Goal: Check status: Check status

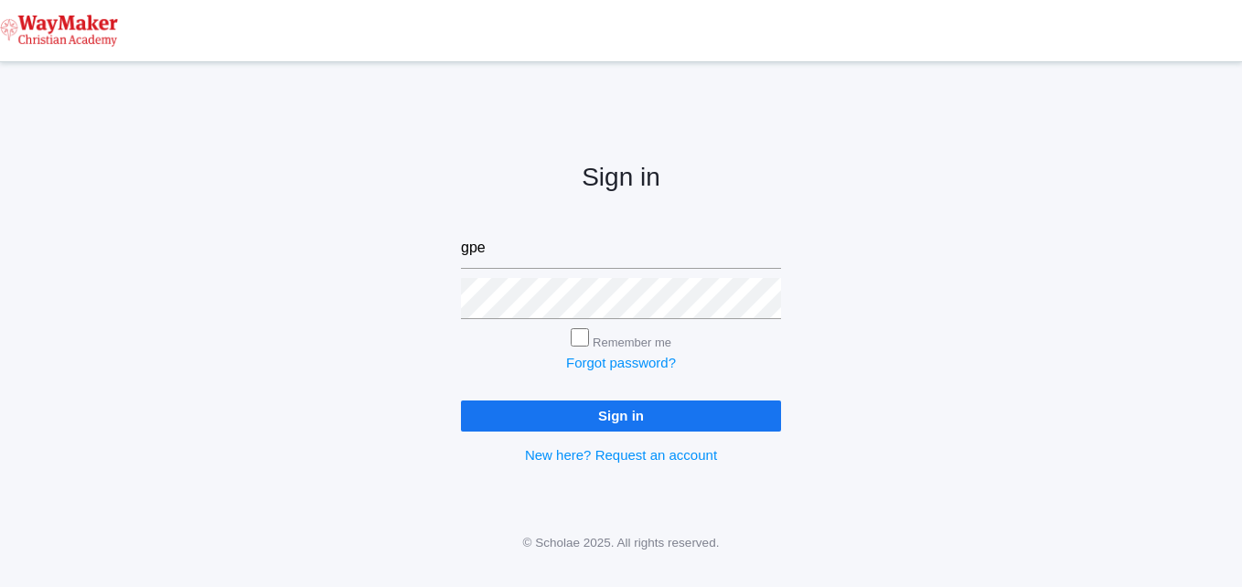
type input "[EMAIL_ADDRESS][DOMAIN_NAME]"
click at [580, 334] on input "Remember me" at bounding box center [580, 337] width 18 height 18
checkbox input "true"
click at [574, 417] on input "Sign in" at bounding box center [621, 416] width 320 height 30
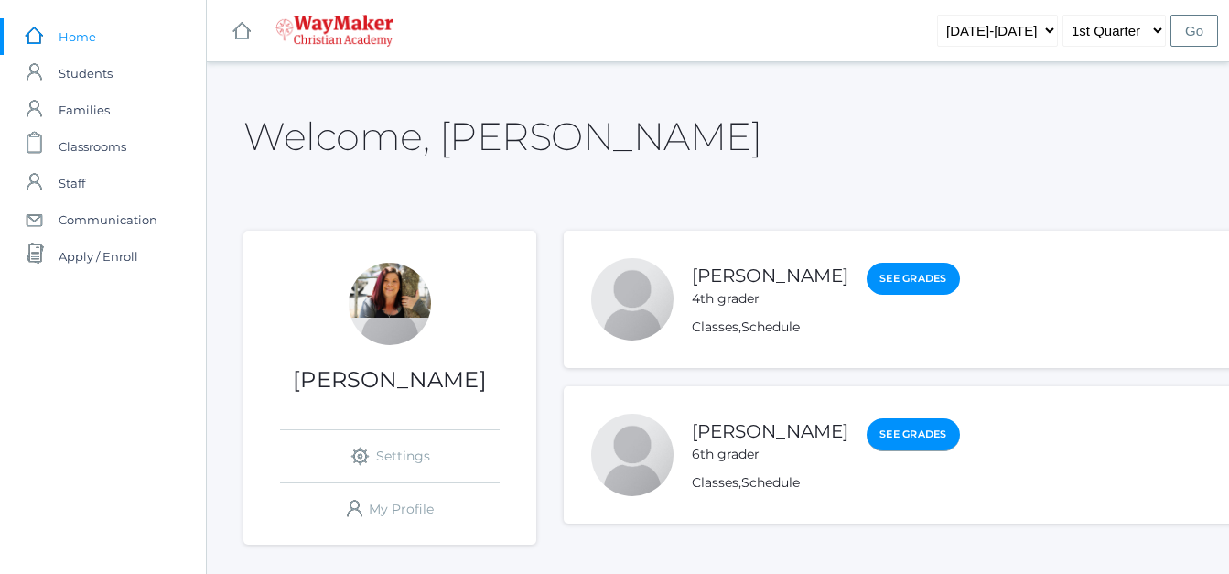
click at [871, 430] on link "See Grades" at bounding box center [912, 434] width 93 height 33
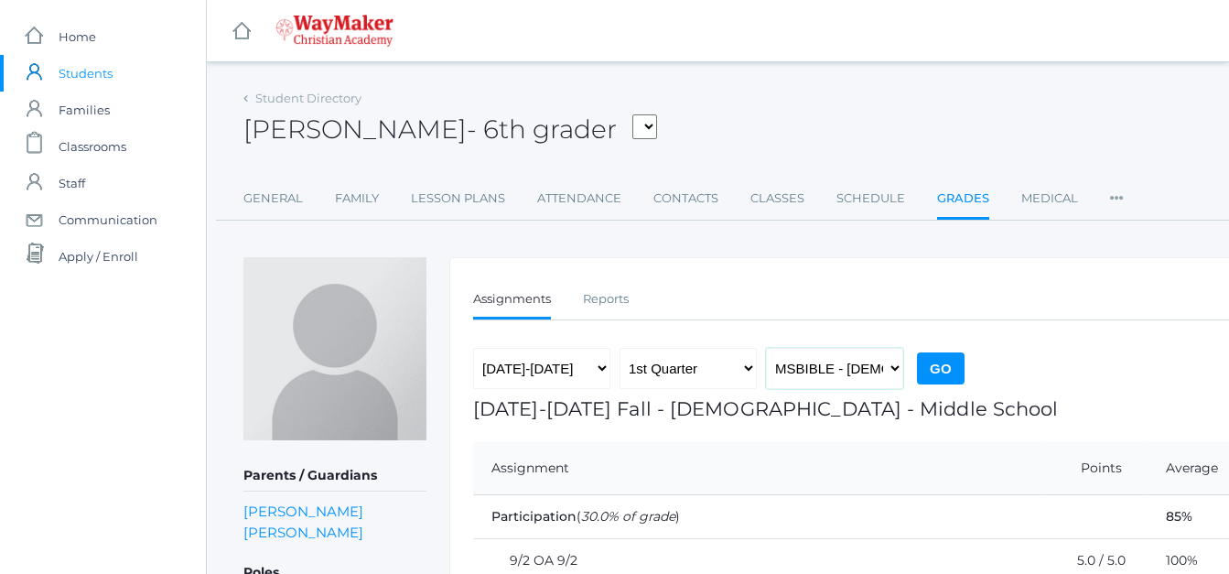
click at [897, 372] on select "MSBIBLE - [DEMOGRAPHIC_DATA] Middle School THEATER - Drama Middle School SPACE …" at bounding box center [834, 368] width 137 height 41
select select "2522"
click at [766, 348] on select "MSBIBLE - [DEMOGRAPHIC_DATA] Middle School THEATER - Drama Middle School SPACE …" at bounding box center [834, 368] width 137 height 41
click at [951, 363] on input "Go" at bounding box center [941, 368] width 48 height 32
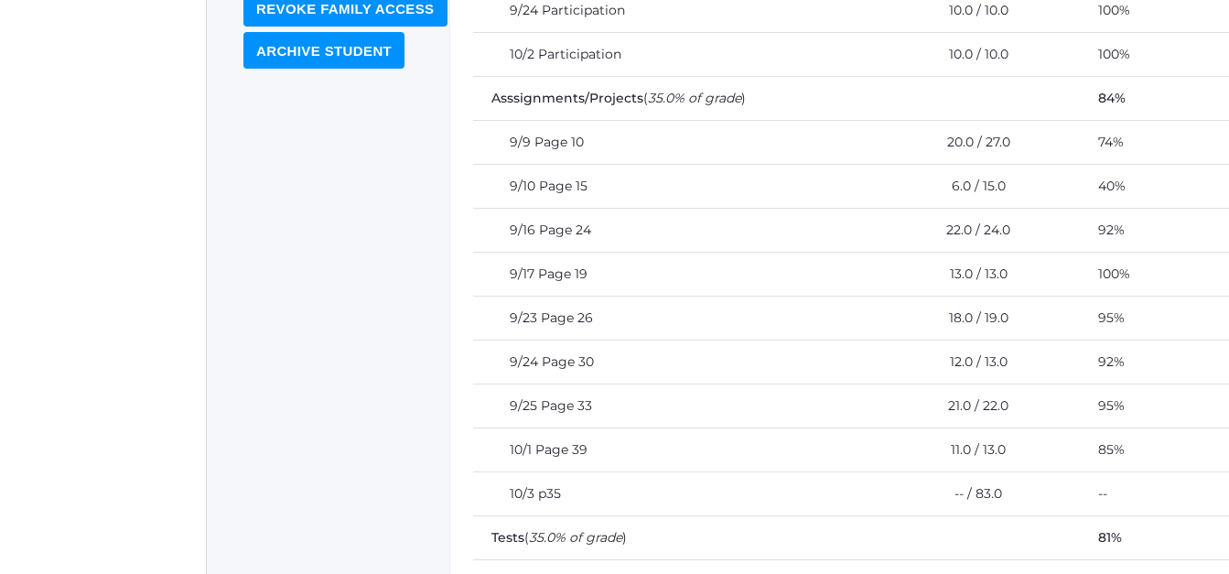
scroll to position [730, 0]
